Goal: Navigation & Orientation: Find specific page/section

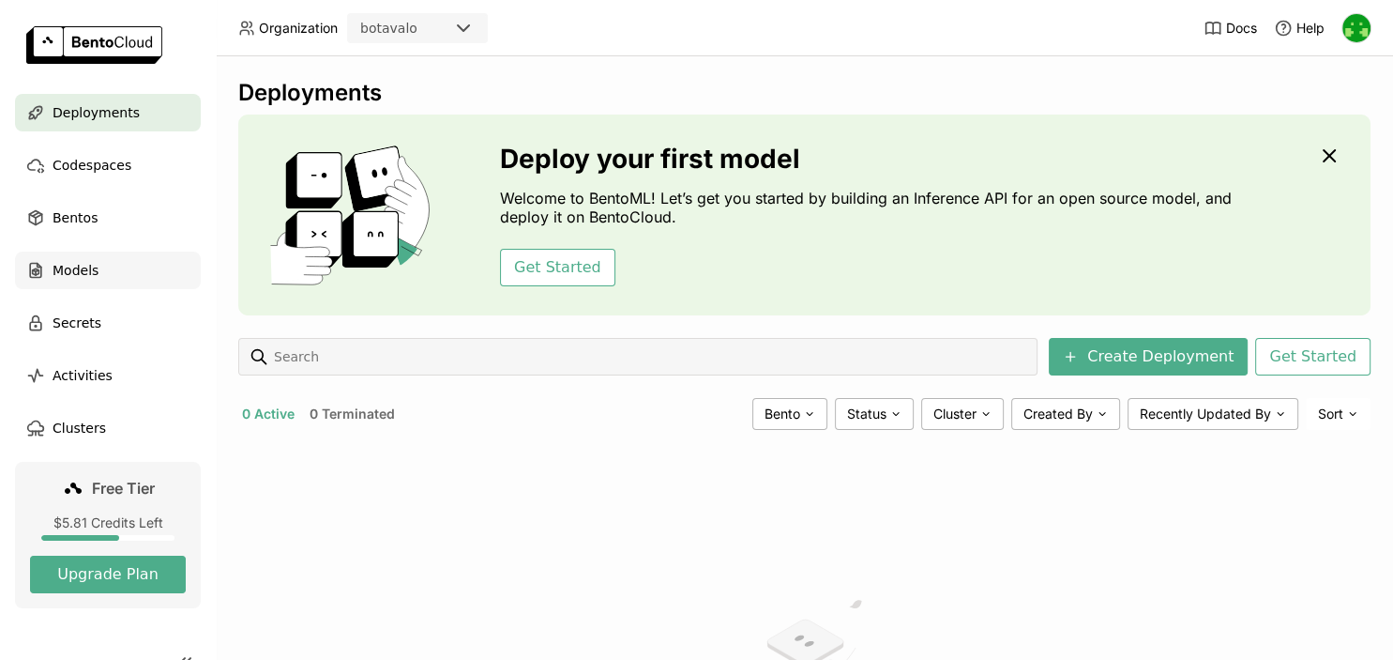
click at [84, 268] on span "Models" at bounding box center [76, 270] width 46 height 23
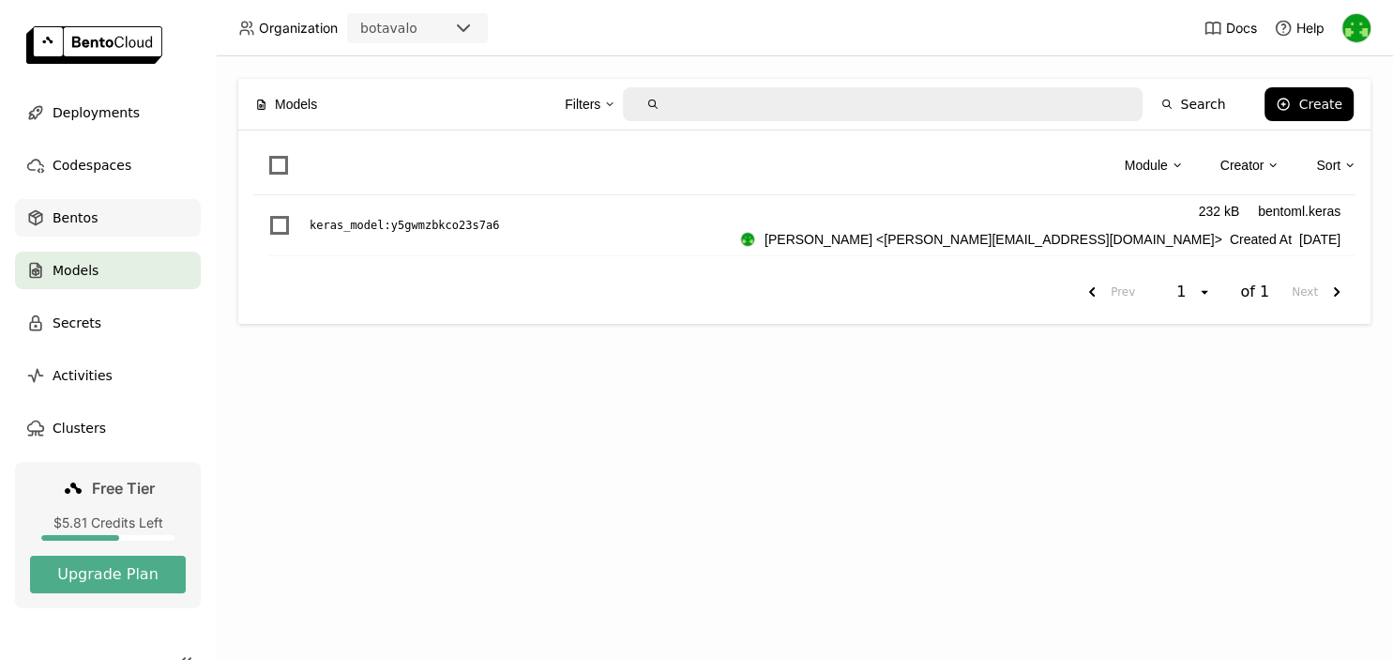
click at [84, 225] on span "Bentos" at bounding box center [75, 217] width 45 height 23
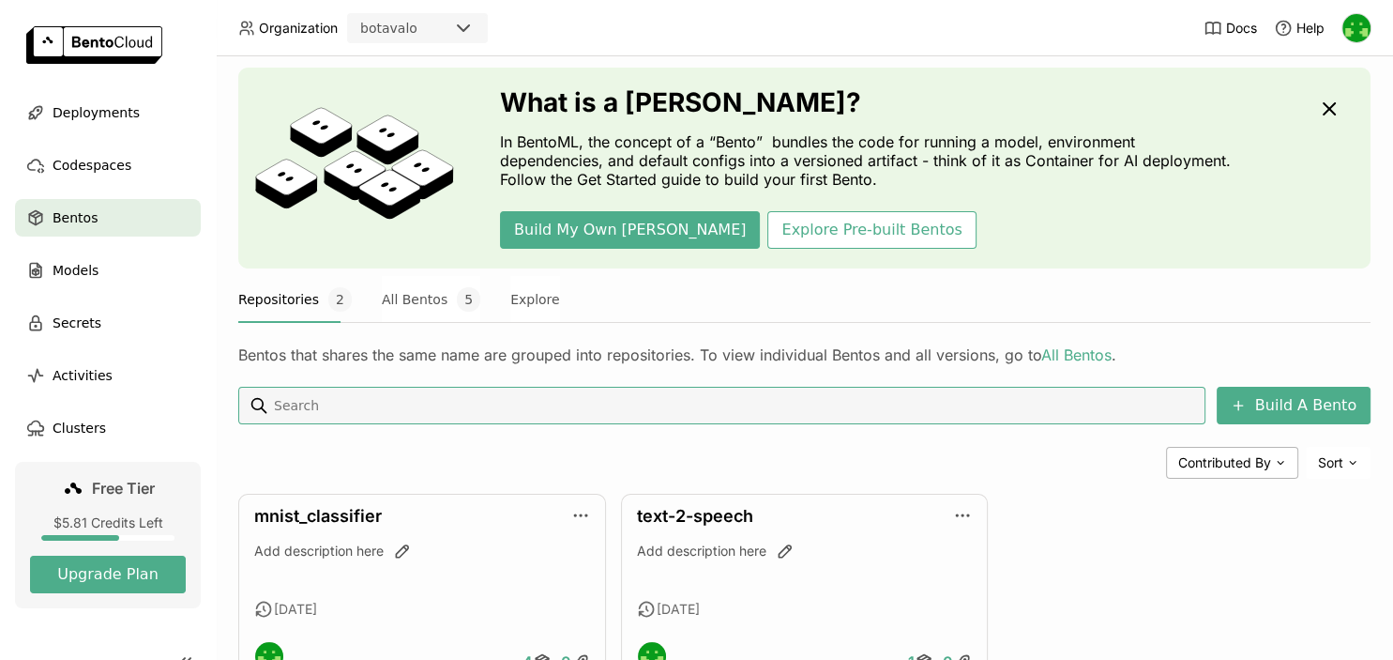
scroll to position [120, 0]
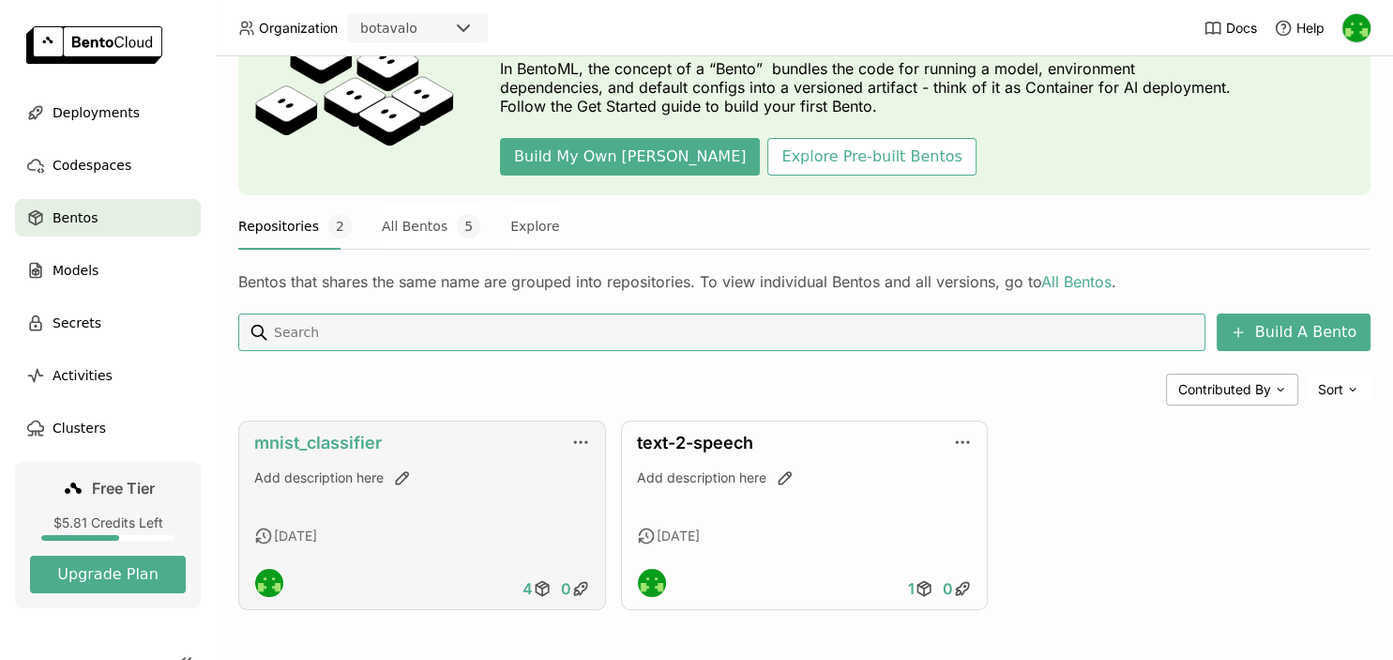
click at [331, 437] on link "mnist_classifier" at bounding box center [318, 443] width 128 height 20
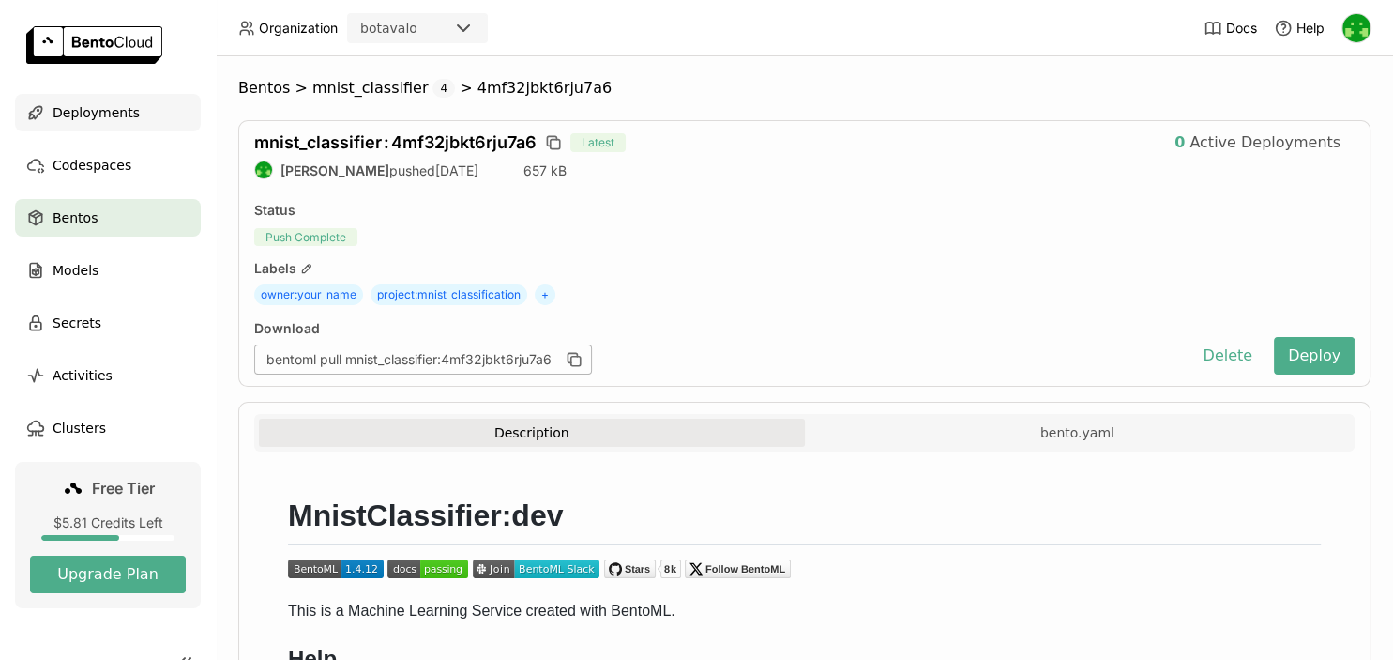
click at [103, 113] on span "Deployments" at bounding box center [96, 112] width 87 height 23
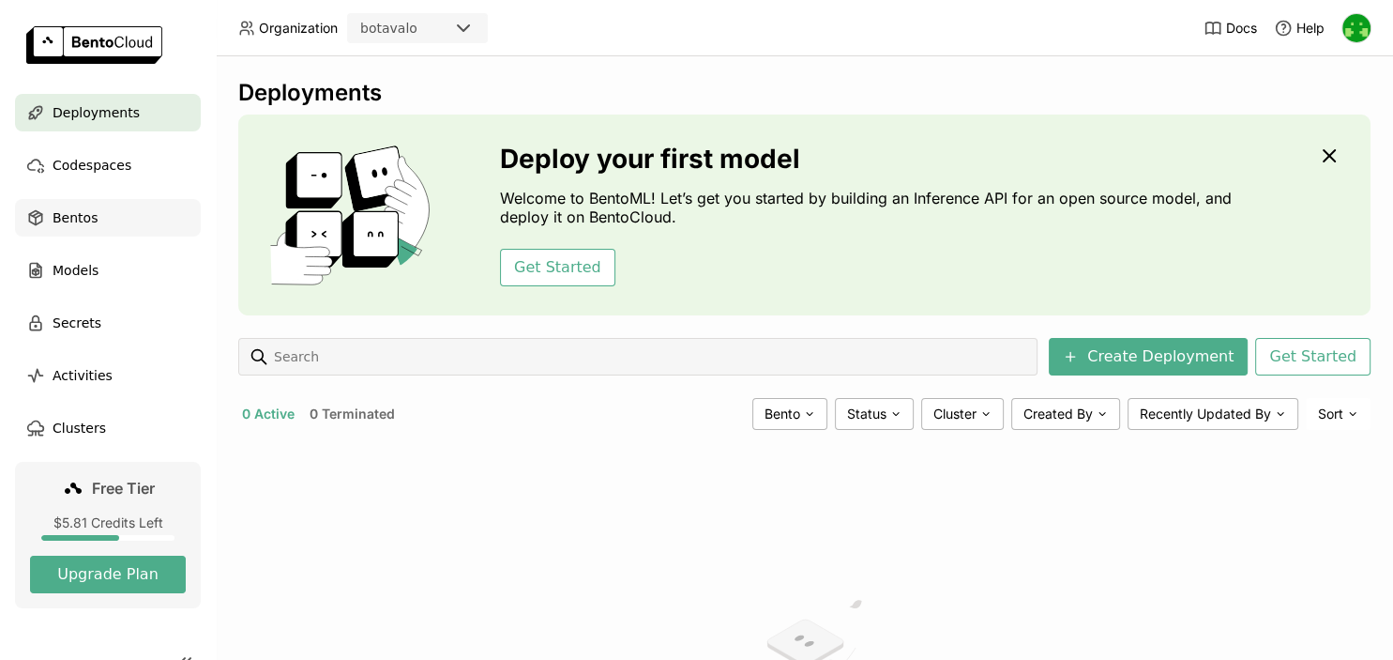
click at [89, 200] on div "Bentos" at bounding box center [108, 218] width 186 height 38
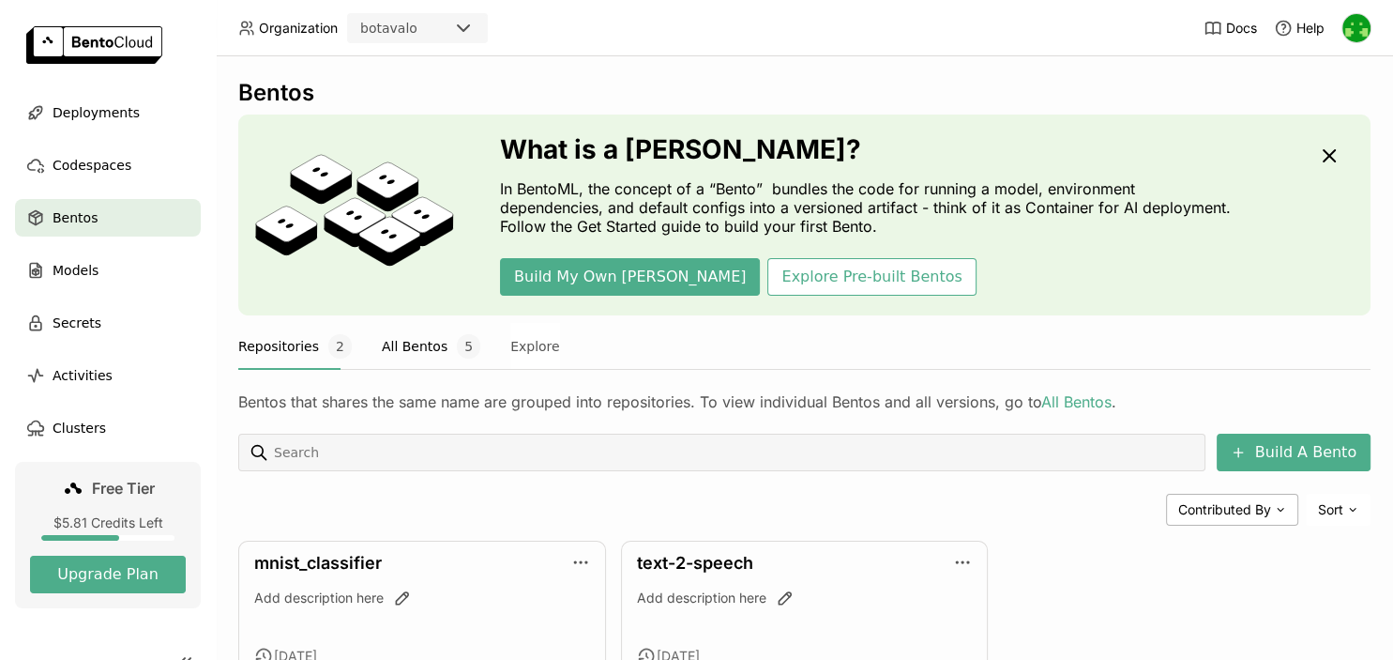
click at [429, 340] on button "All Bentos 5" at bounding box center [431, 346] width 99 height 47
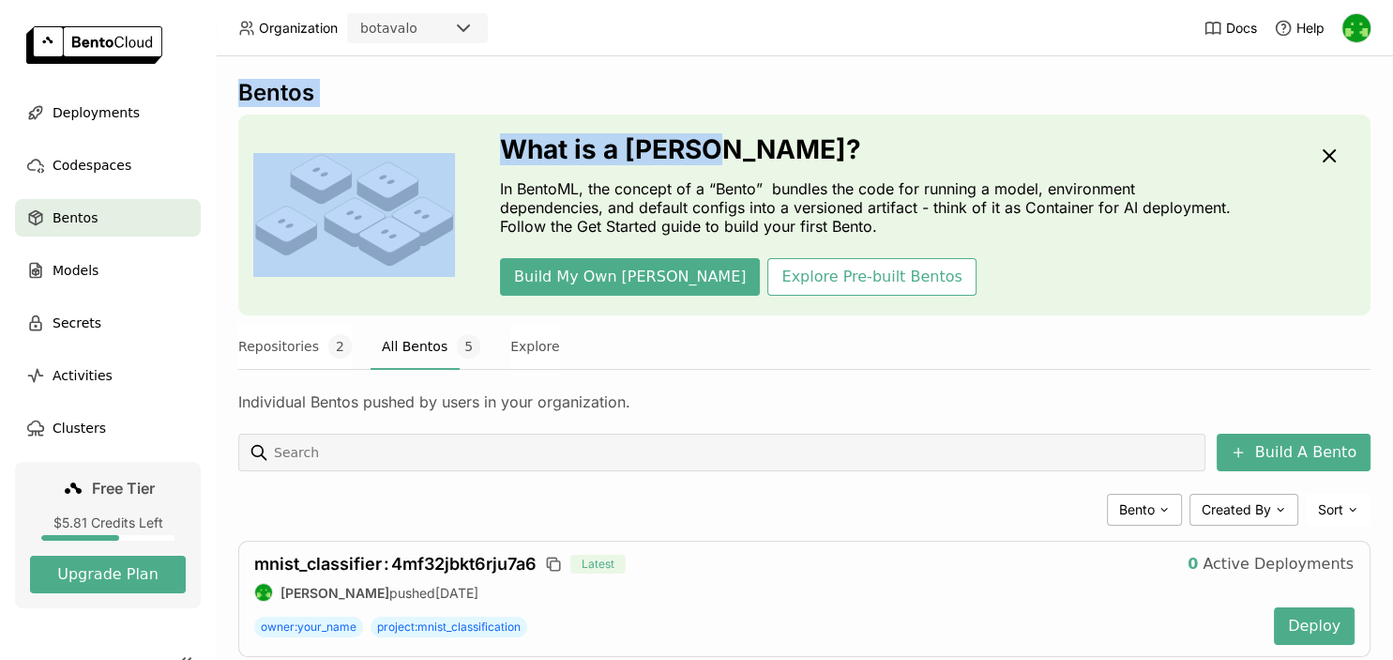
drag, startPoint x: 1392, startPoint y: 23, endPoint x: 1391, endPoint y: 167, distance: 144.5
click at [1391, 167] on div "Organization botavalo Docs Help Deployments Codespaces Bentos Models Secrets Ac…" at bounding box center [696, 330] width 1393 height 660
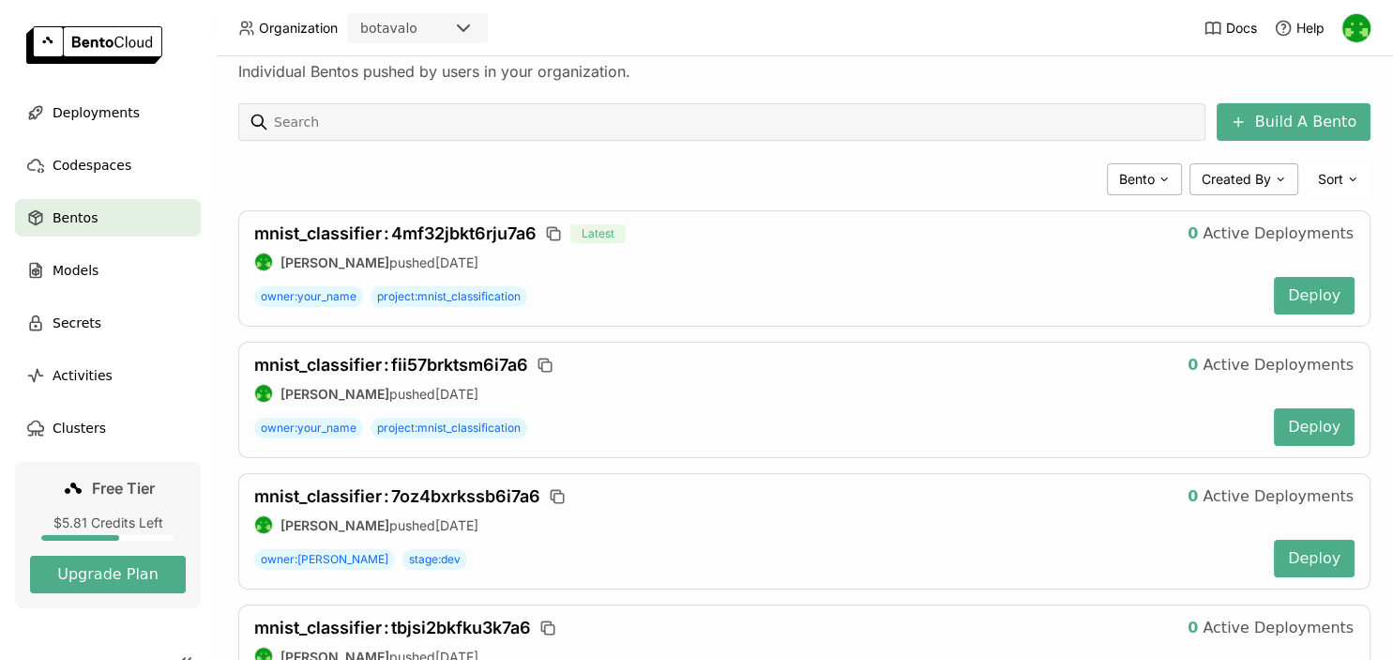
scroll to position [331, 0]
click at [411, 228] on span "mnist_classifier : 4mf32jbkt6rju7a6" at bounding box center [395, 232] width 282 height 20
